Goal: Information Seeking & Learning: Find specific fact

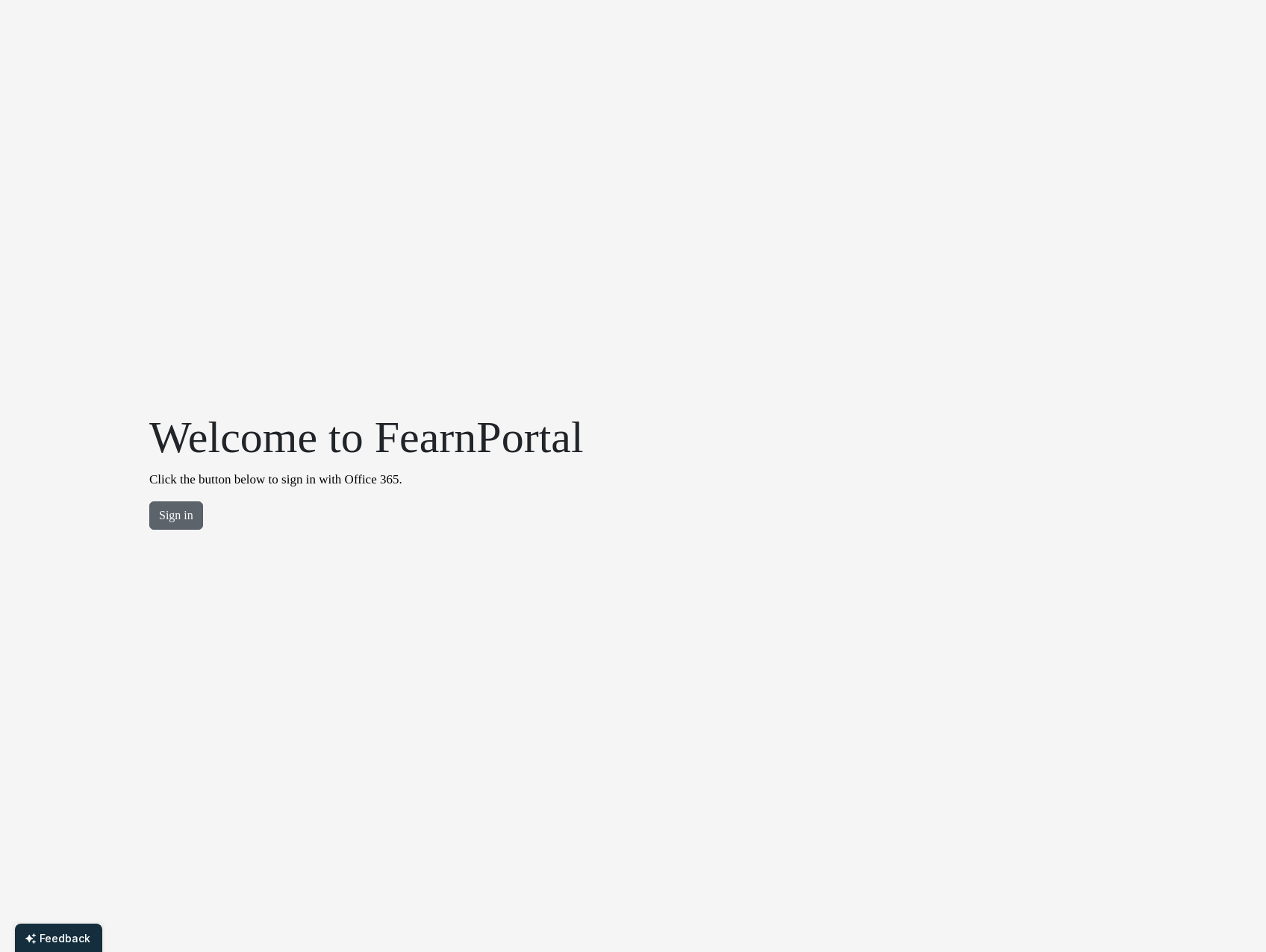
click at [178, 515] on button "Sign in" at bounding box center [176, 516] width 53 height 29
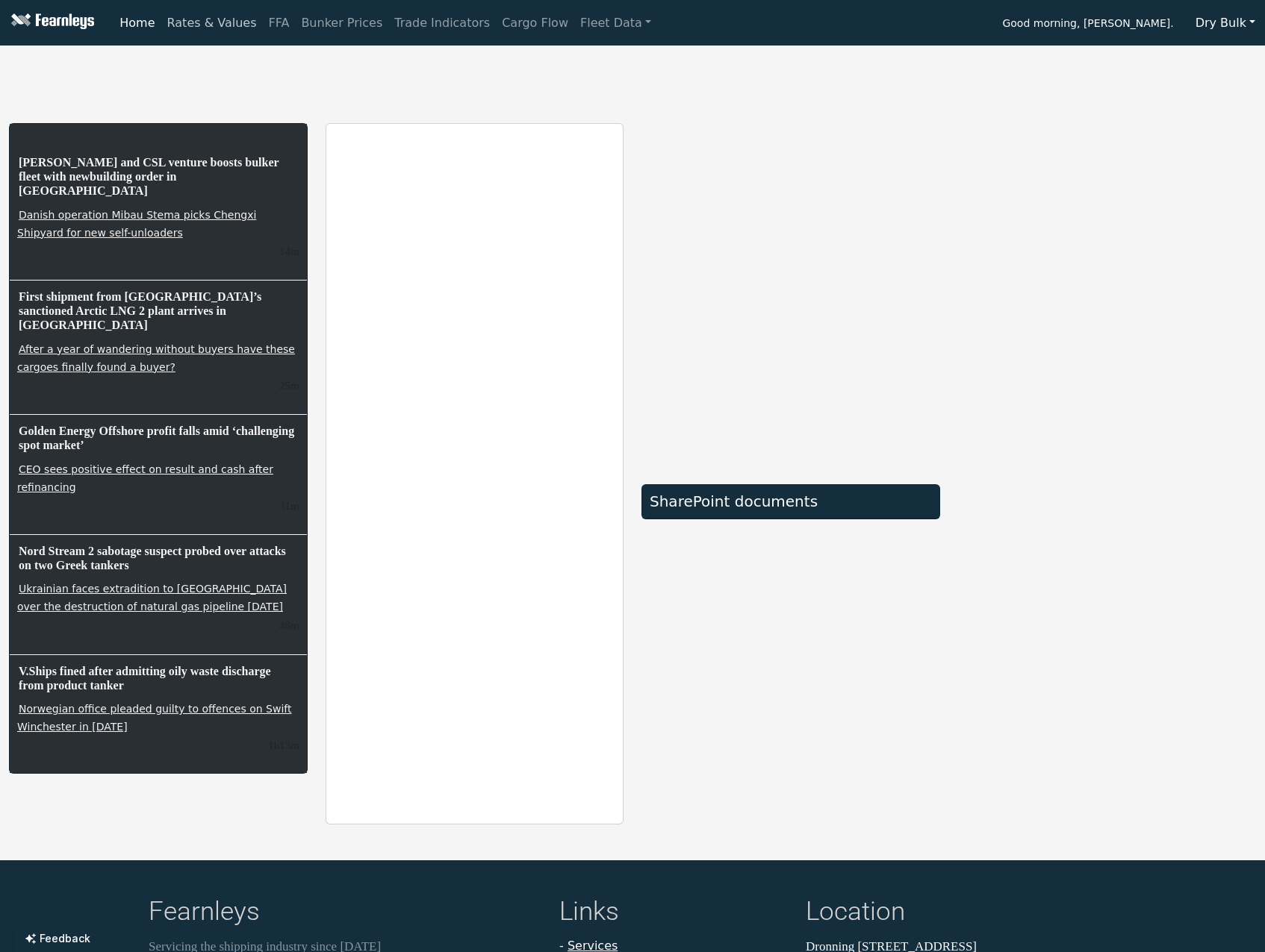
click at [194, 22] on link "Rates & Values" at bounding box center [212, 23] width 102 height 30
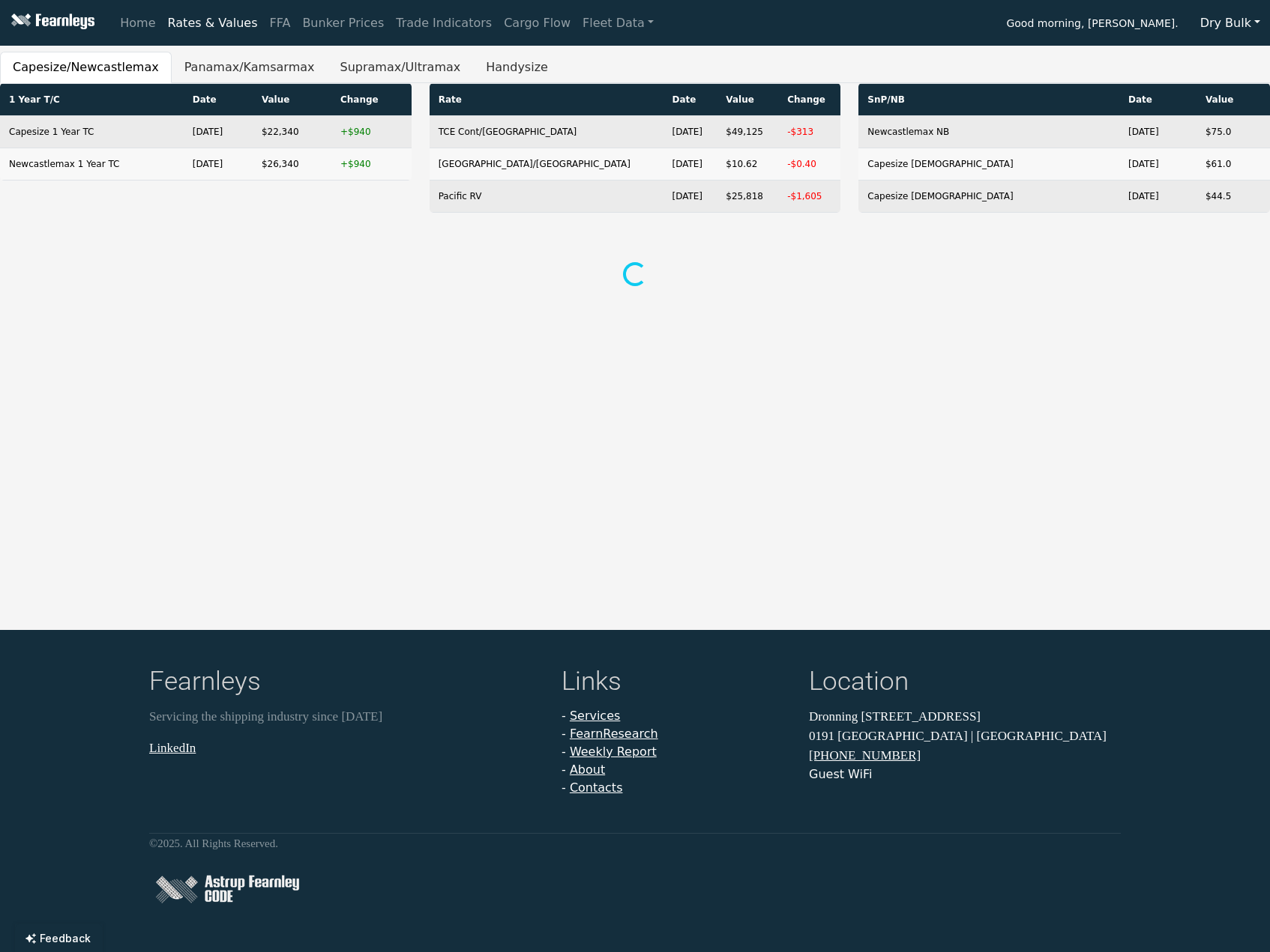
click at [183, 318] on div "Home Rates & Values FFA Bunker Prices Trade Indicators Cargo Flow Fleet Data Go…" at bounding box center [635, 476] width 1270 height 952
click at [473, 64] on button "Handysize" at bounding box center [517, 67] width 88 height 32
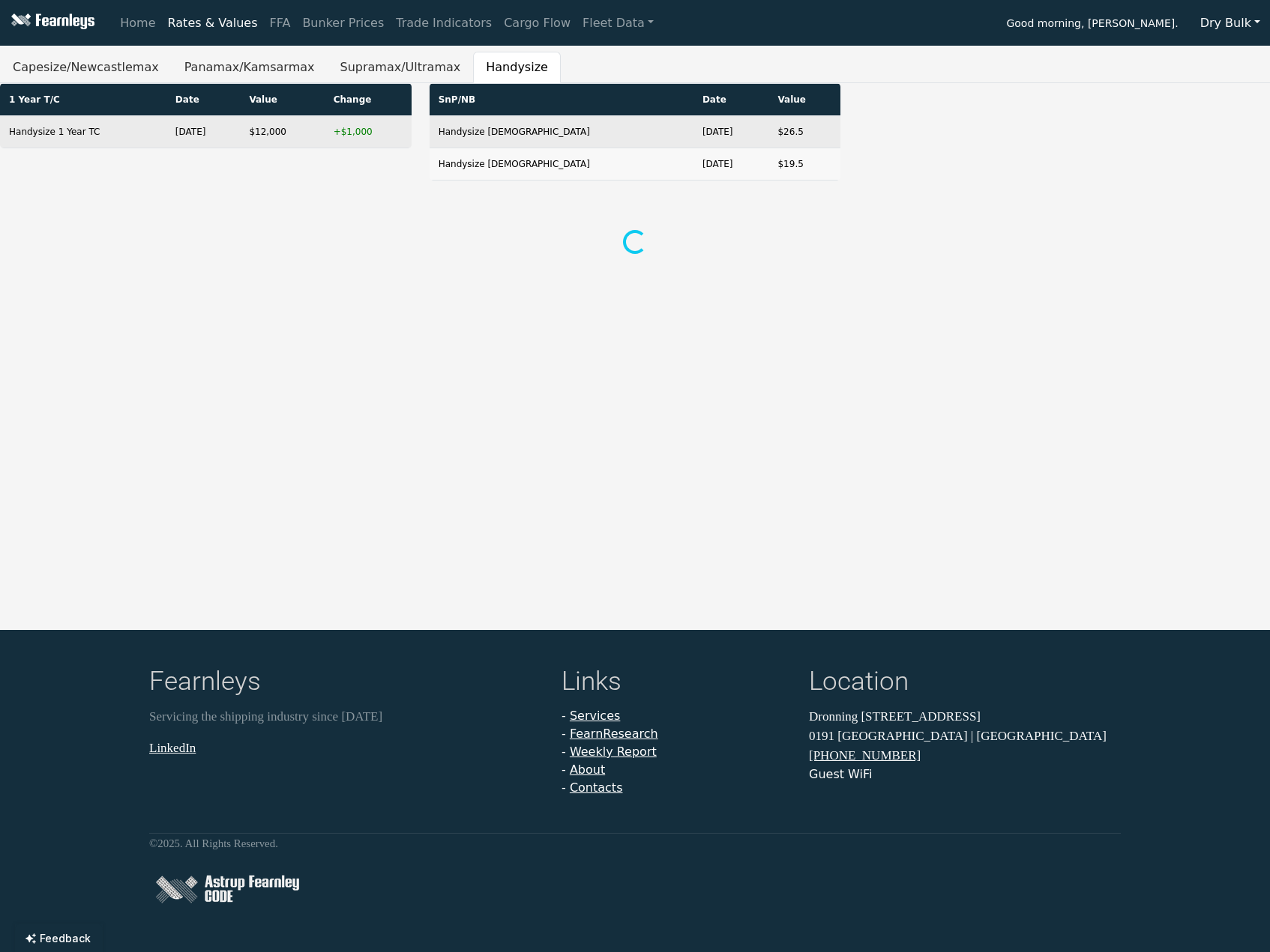
click at [655, 305] on div "Home Rates & Values FFA Bunker Prices Trade Indicators Cargo Flow Fleet Data Go…" at bounding box center [635, 476] width 1270 height 952
drag, startPoint x: 11, startPoint y: 99, endPoint x: 378, endPoint y: 135, distance: 368.8
click at [378, 135] on table "1 Year T/C Date Value Change Handysize 1 Year TC [DATE] $12,000 +$1,000" at bounding box center [206, 116] width 412 height 65
copy table "1 Year T/C Date Value Change Handysize 1 Year TC [DATE] $12,000 +$1,000"
click at [236, 491] on div "Home Rates & Values FFA Bunker Prices Trade Indicators Cargo Flow Fleet Data Go…" at bounding box center [635, 476] width 1270 height 952
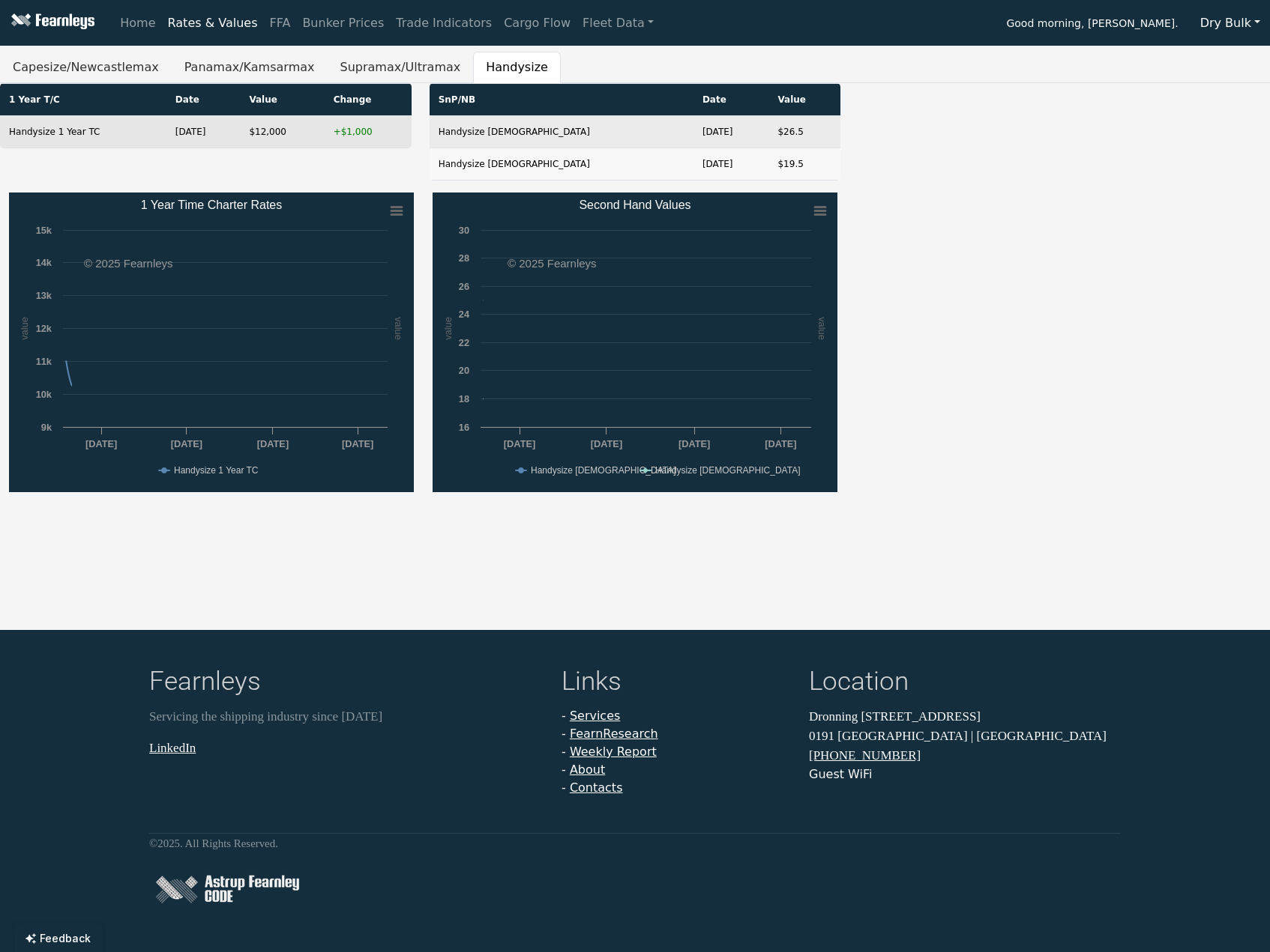
click at [355, 136] on td "+$1,000" at bounding box center [368, 132] width 87 height 33
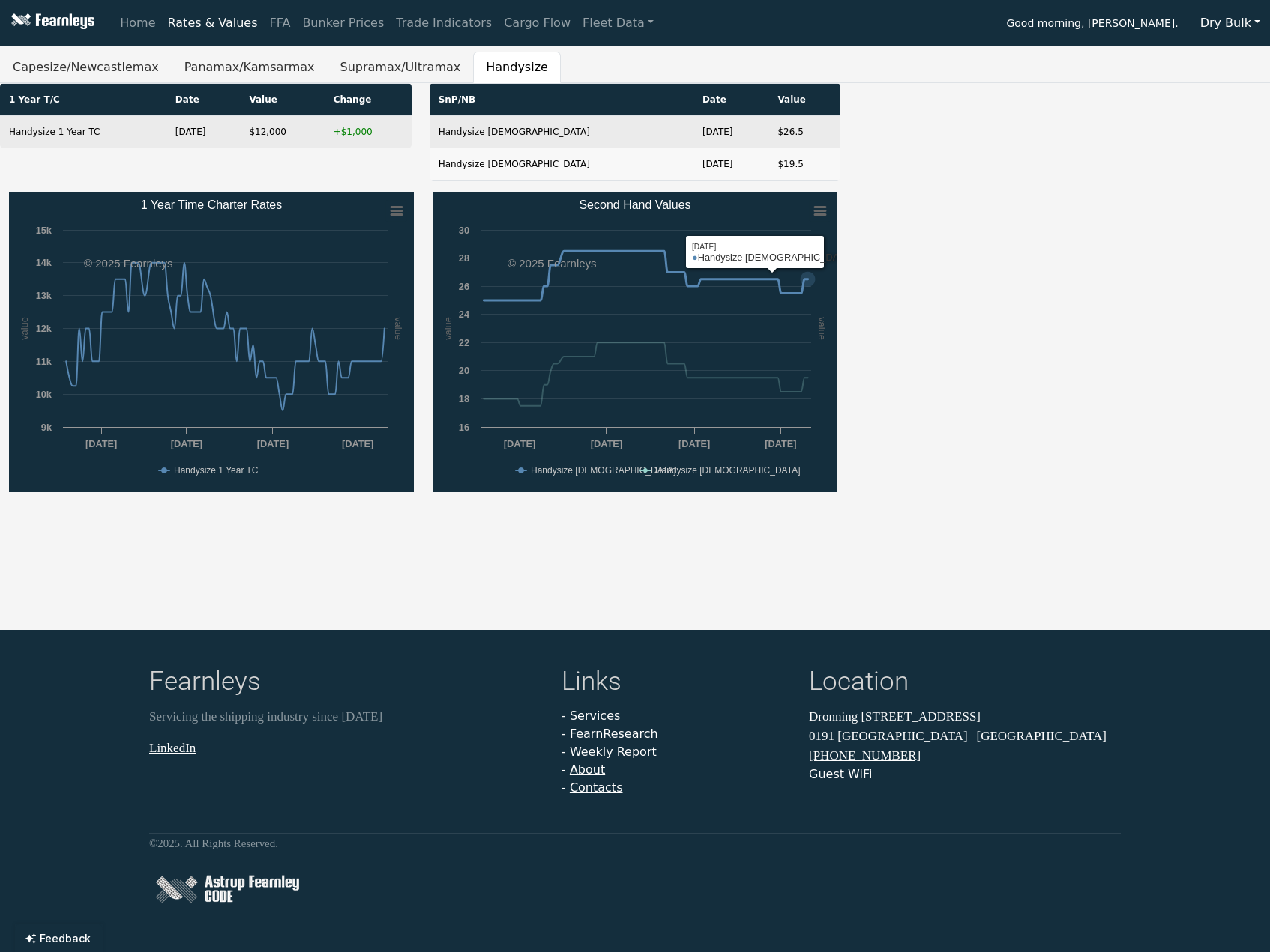
click at [884, 250] on div "Created with Highcharts 11.4.8 value value Chart context menu 1 Year Time Chart…" at bounding box center [635, 349] width 1270 height 315
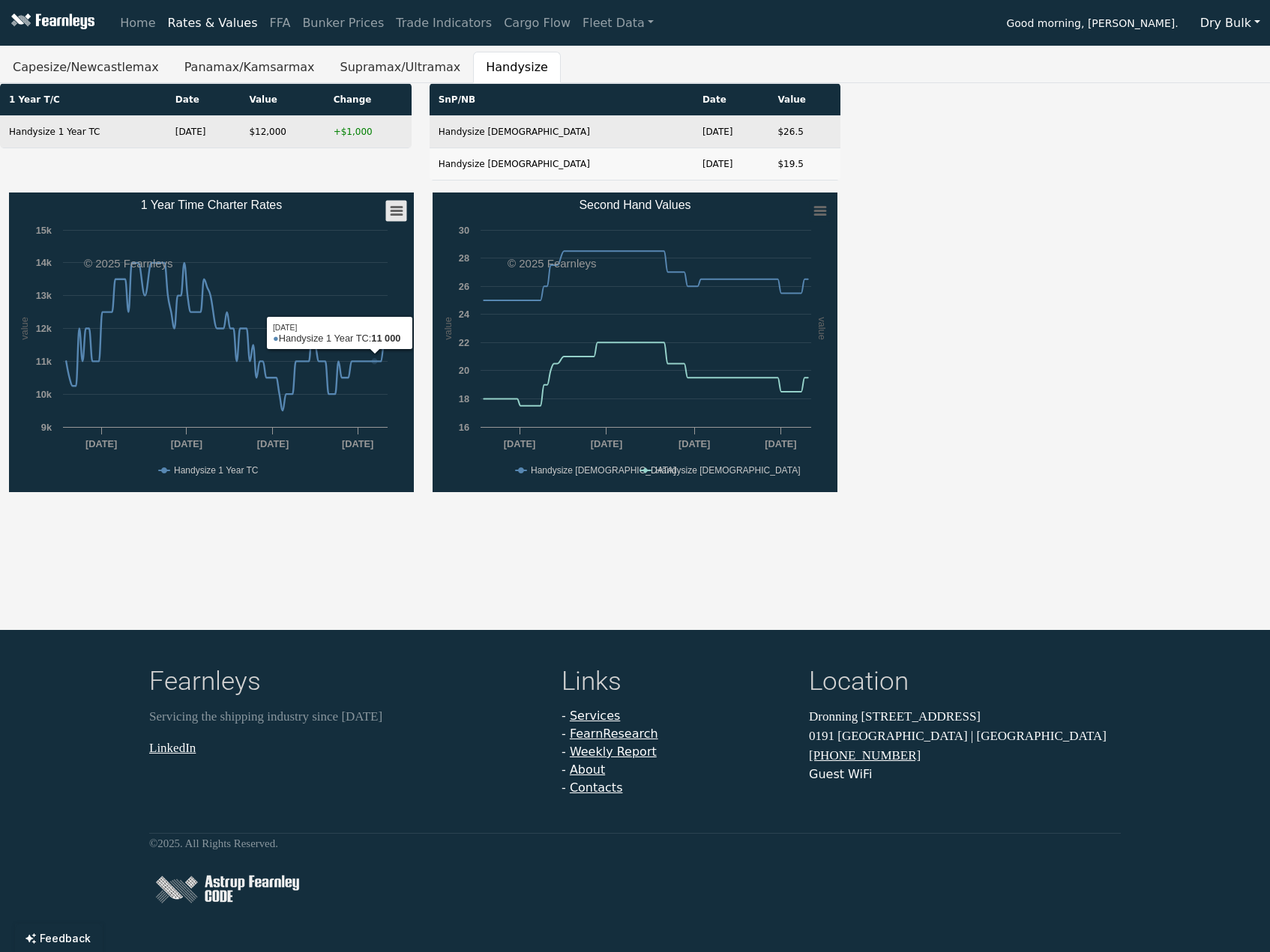
click at [390, 210] on rect "1 Year Time Charter Rates" at bounding box center [396, 211] width 21 height 21
click at [1083, 154] on div "1 Year T/C Date Value Change Handysize 1 Year TC [DATE] $12,000 +$1,000 SnP/NB …" at bounding box center [635, 138] width 1287 height 109
click at [403, 209] on rect "1 Year Time Charter Rates" at bounding box center [396, 211] width 21 height 21
click at [397, 213] on icon "1 Year Time Charter Rates" at bounding box center [396, 211] width 11 height 8
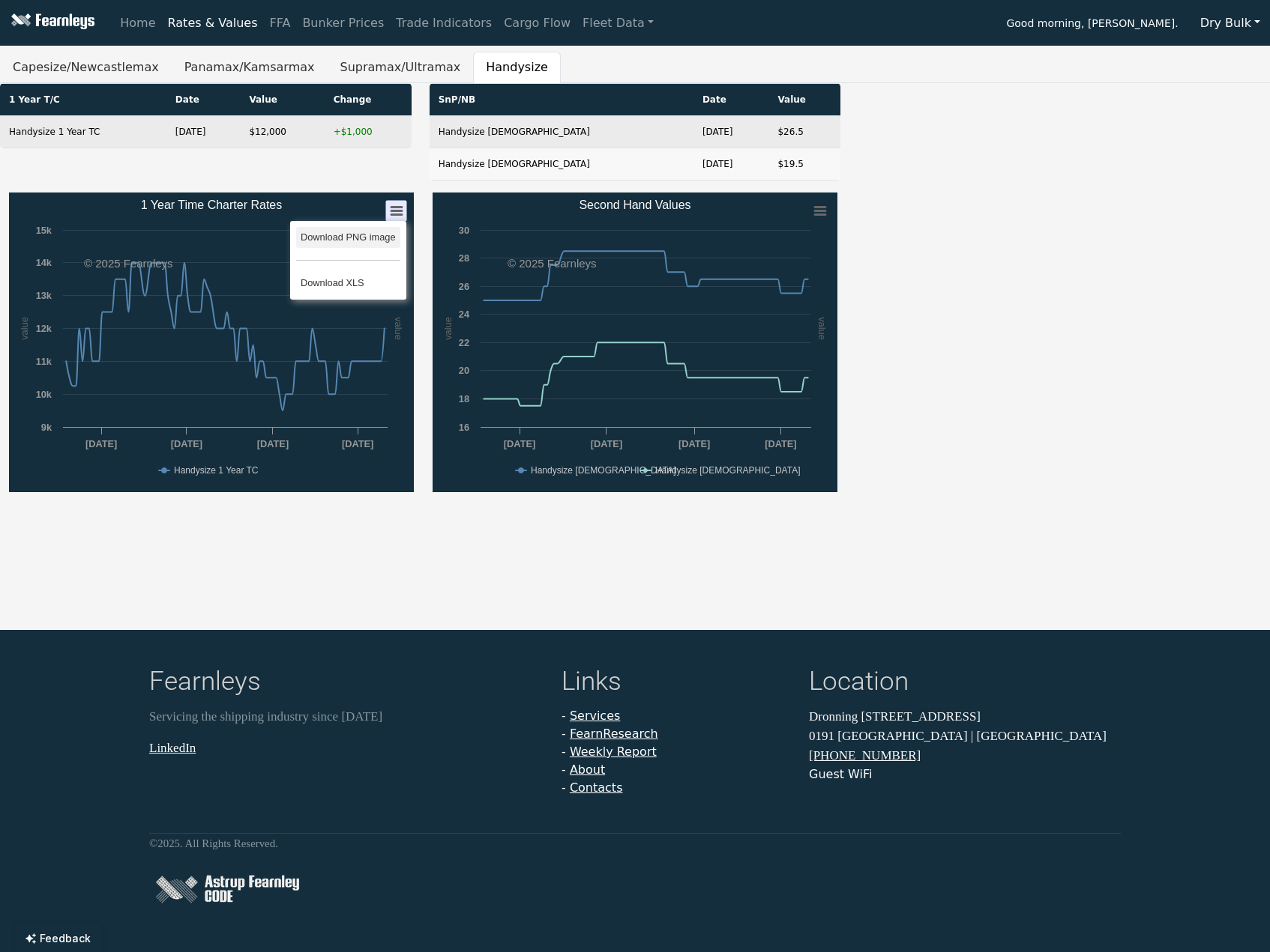
click at [365, 237] on li "Download PNG image" at bounding box center [347, 237] width 104 height 21
